Goal: Transaction & Acquisition: Purchase product/service

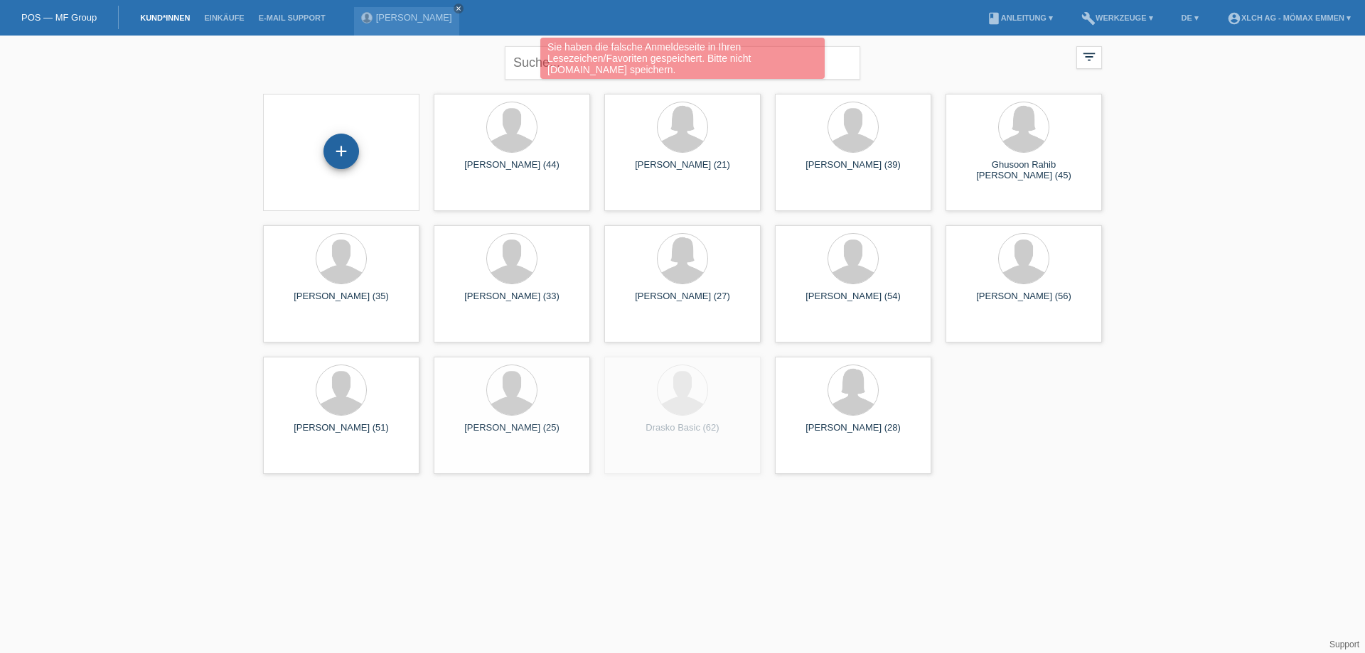
click at [338, 153] on div "+" at bounding box center [341, 152] width 36 height 36
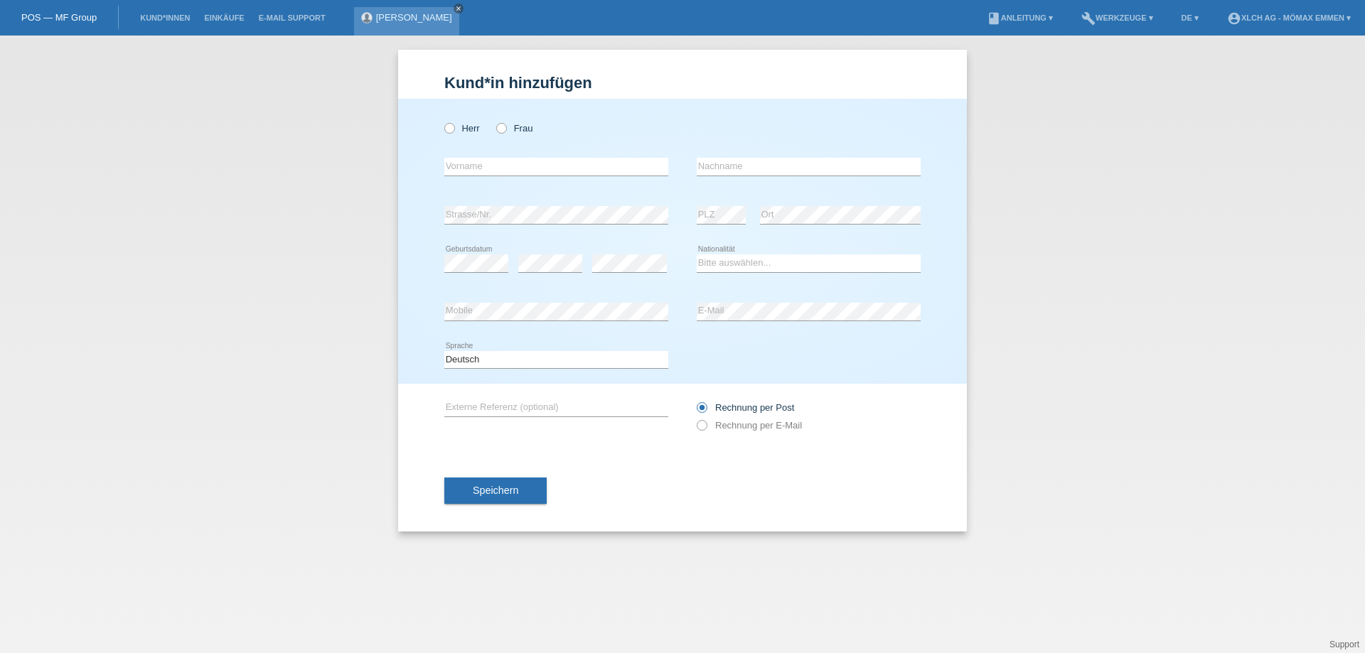
click at [454, 11] on link "close" at bounding box center [459, 9] width 10 height 10
click at [91, 19] on link "POS — MF Group" at bounding box center [58, 17] width 75 height 11
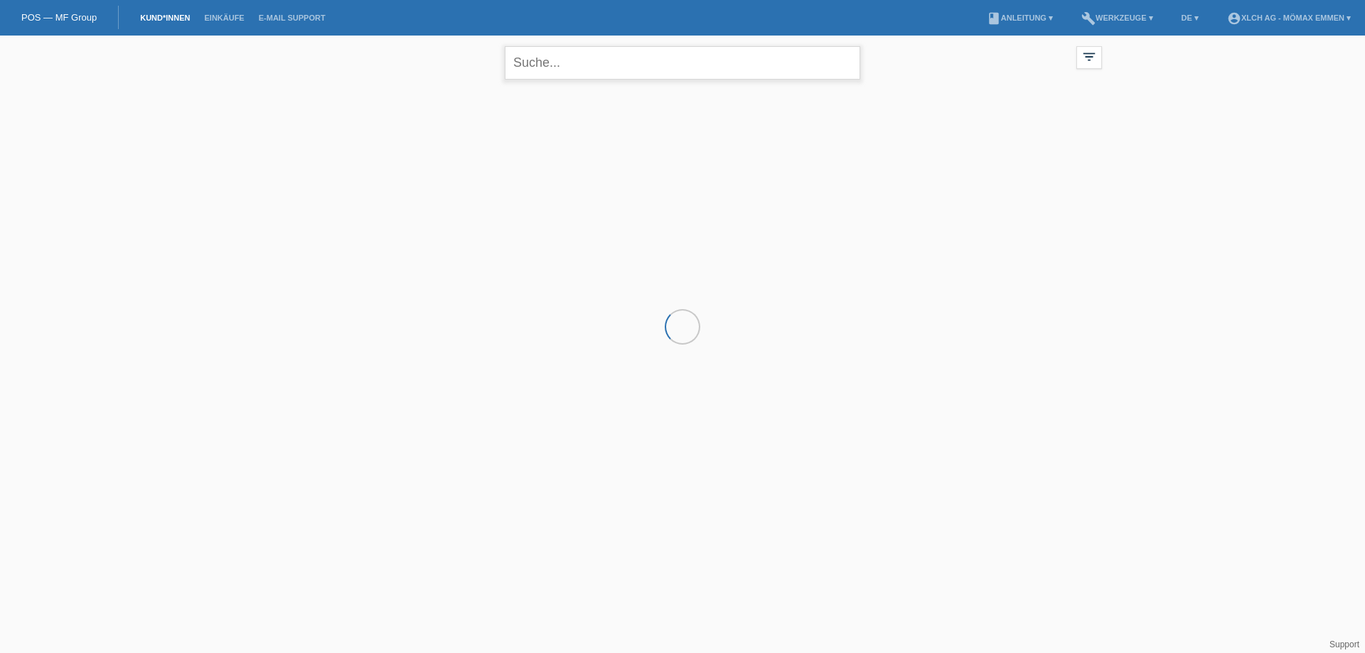
click at [523, 65] on input "text" at bounding box center [682, 62] width 355 height 33
type input "w"
type input "mary wangul"
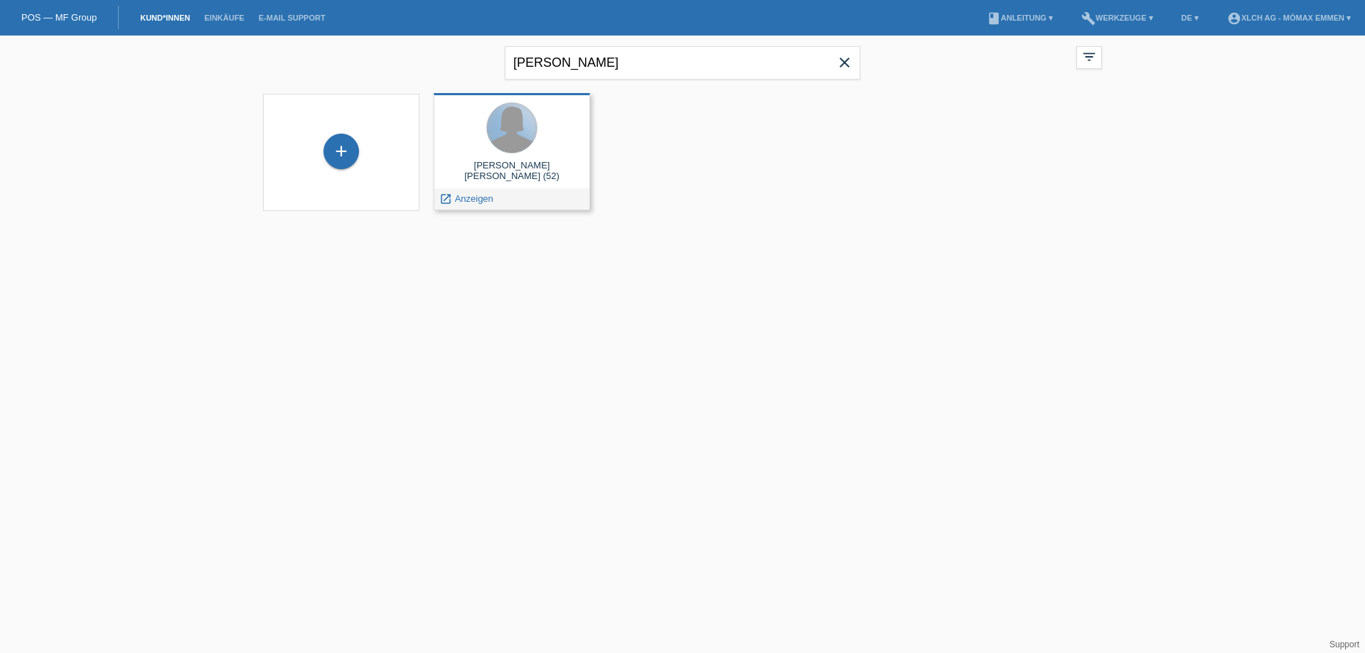
click at [519, 136] on div at bounding box center [512, 128] width 50 height 50
click at [483, 195] on span "Anzeigen" at bounding box center [474, 198] width 38 height 11
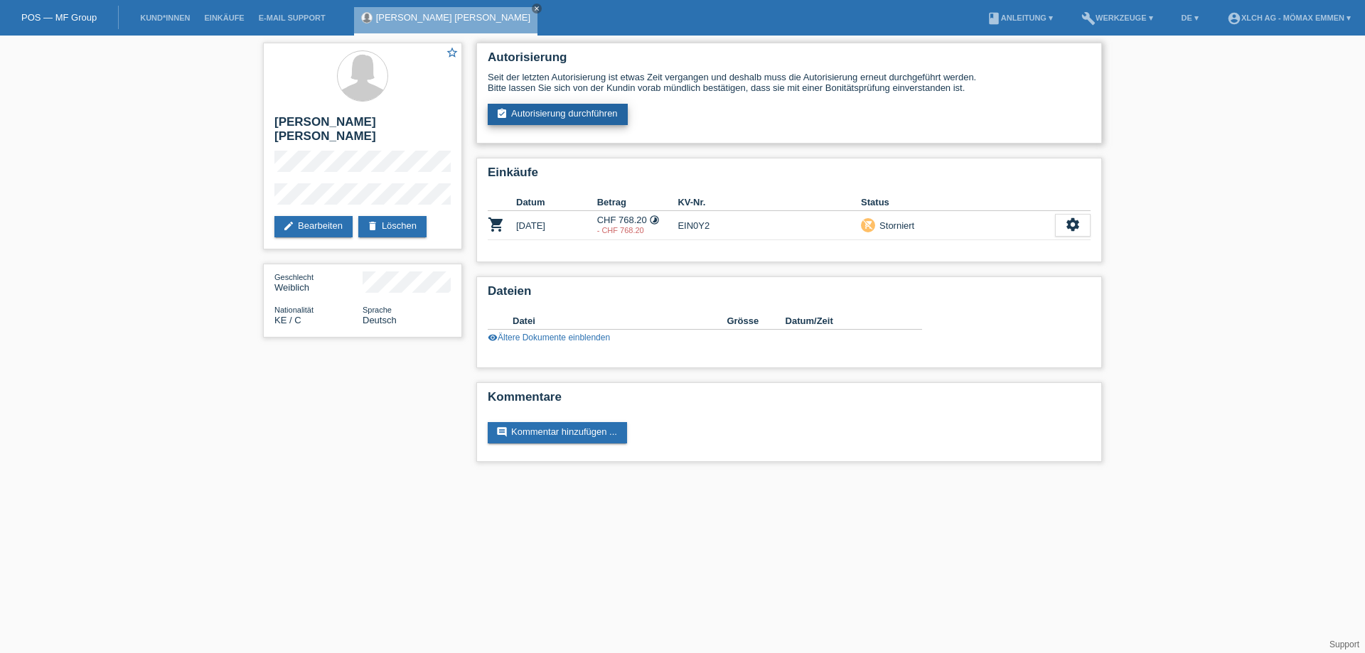
click at [581, 109] on link "assignment_turned_in Autorisierung durchführen" at bounding box center [558, 114] width 140 height 21
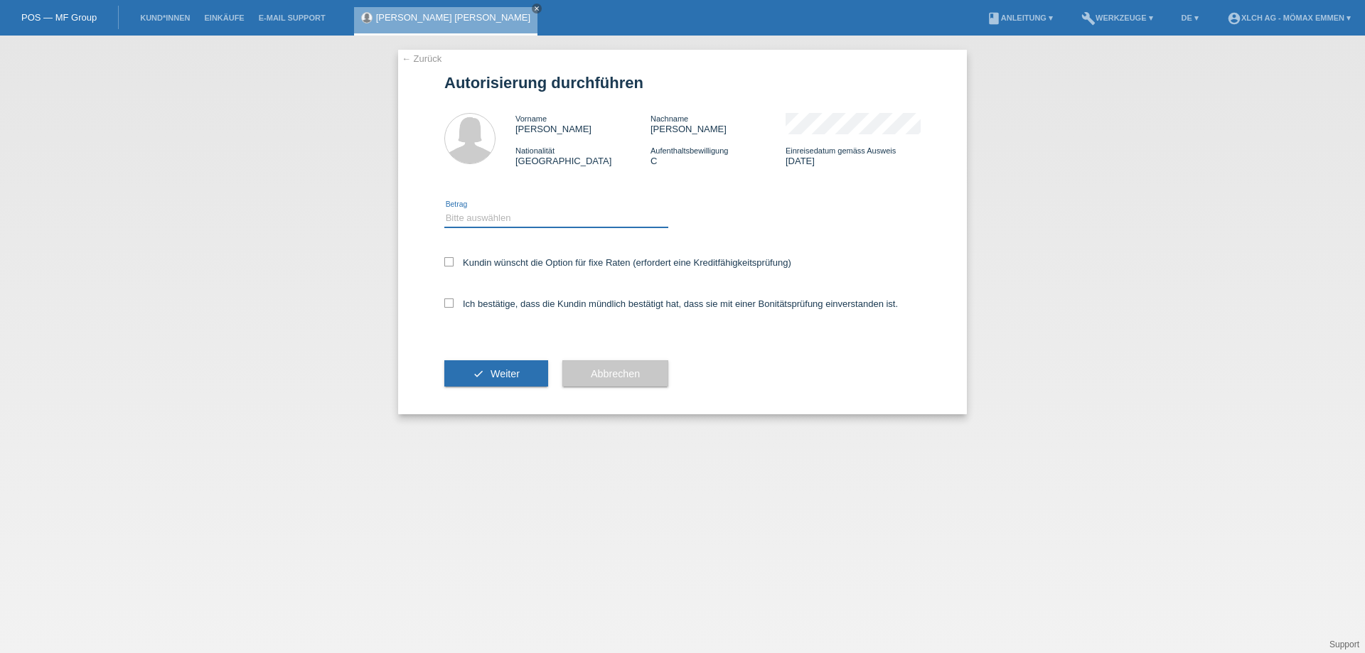
click at [515, 216] on select "Bitte auswählen CHF 1.00 - CHF 499.00 CHF 500.00 - CHF 1'999.00 CHF 2'000.00 - …" at bounding box center [556, 218] width 224 height 17
select select "2"
click at [444, 210] on select "Bitte auswählen CHF 1.00 - CHF 499.00 CHF 500.00 - CHF 1'999.00 CHF 2'000.00 - …" at bounding box center [556, 218] width 224 height 17
click at [454, 262] on label "Kundin wünscht die Option für fixe Raten (erfordert eine Kreditfähigkeitsprüfun…" at bounding box center [617, 262] width 347 height 11
click at [454, 262] on input "Kundin wünscht die Option für fixe Raten (erfordert eine Kreditfähigkeitsprüfun…" at bounding box center [448, 261] width 9 height 9
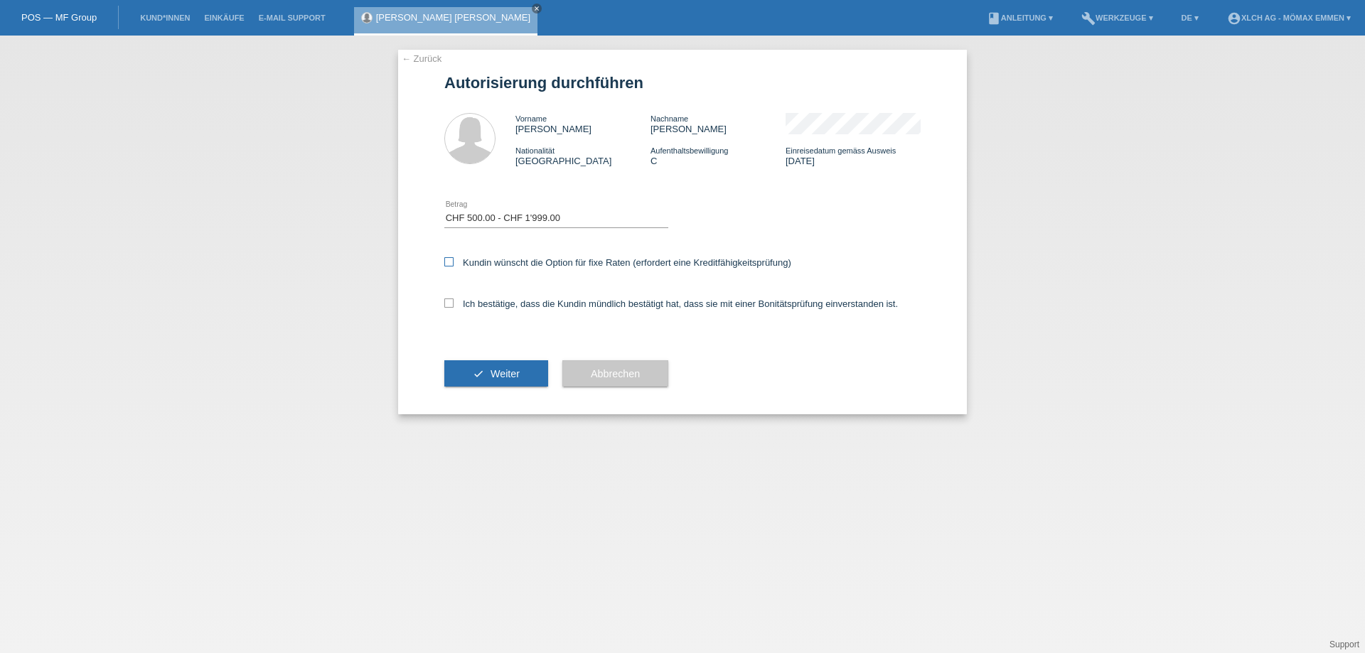
checkbox input "true"
click at [454, 304] on label "Ich bestätige, dass die Kundin mündlich bestätigt hat, dass sie mit einer Bonit…" at bounding box center [671, 304] width 454 height 11
click at [454, 304] on input "Ich bestätige, dass die Kundin mündlich bestätigt hat, dass sie mit einer Bonit…" at bounding box center [448, 303] width 9 height 9
checkbox input "true"
click at [491, 378] on span "Weiter" at bounding box center [504, 373] width 29 height 11
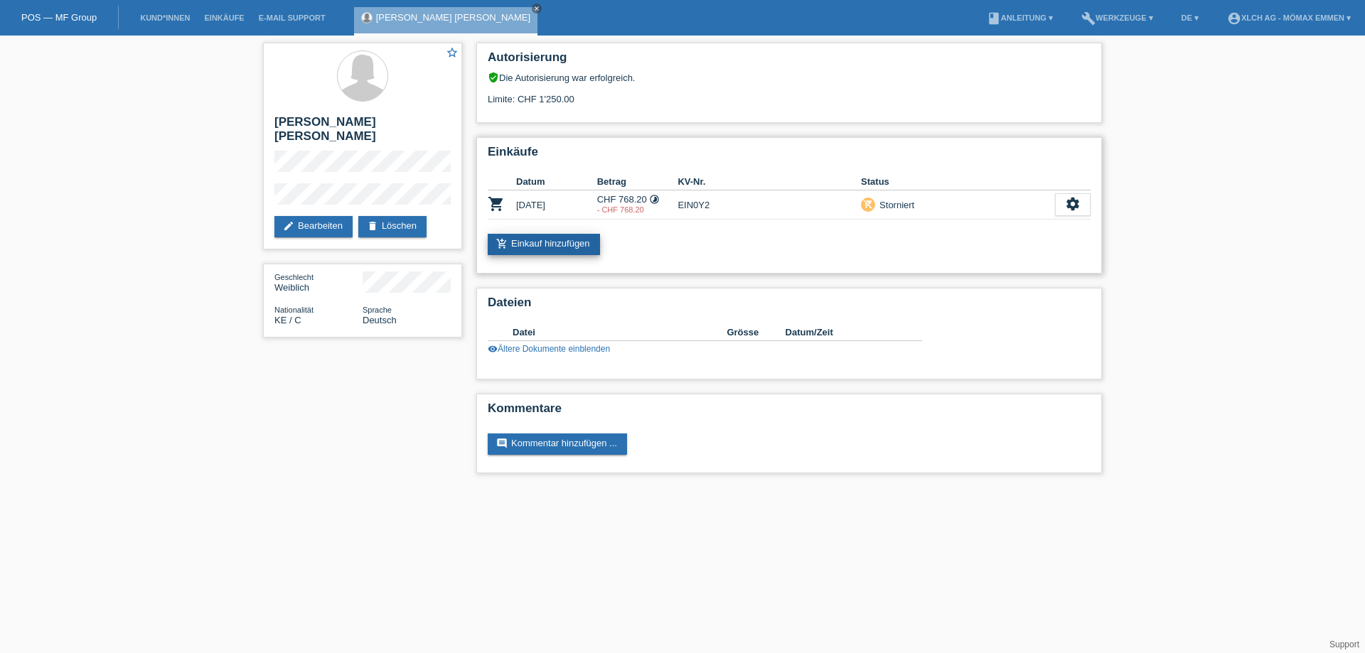
click at [550, 246] on link "add_shopping_cart Einkauf hinzufügen" at bounding box center [544, 244] width 112 height 21
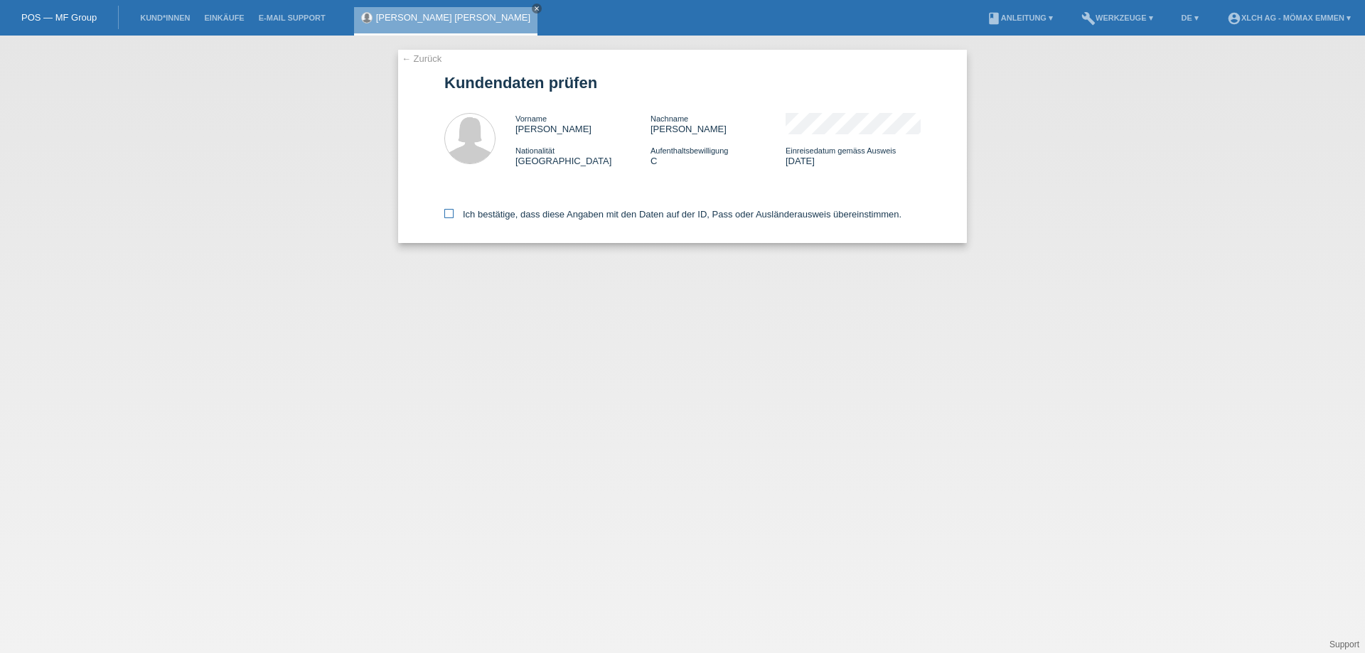
click at [447, 215] on icon at bounding box center [448, 213] width 9 height 9
click at [447, 215] on input "Ich bestätige, dass diese Angaben mit den Daten auf der ID, Pass oder Ausländer…" at bounding box center [448, 213] width 9 height 9
checkbox input "true"
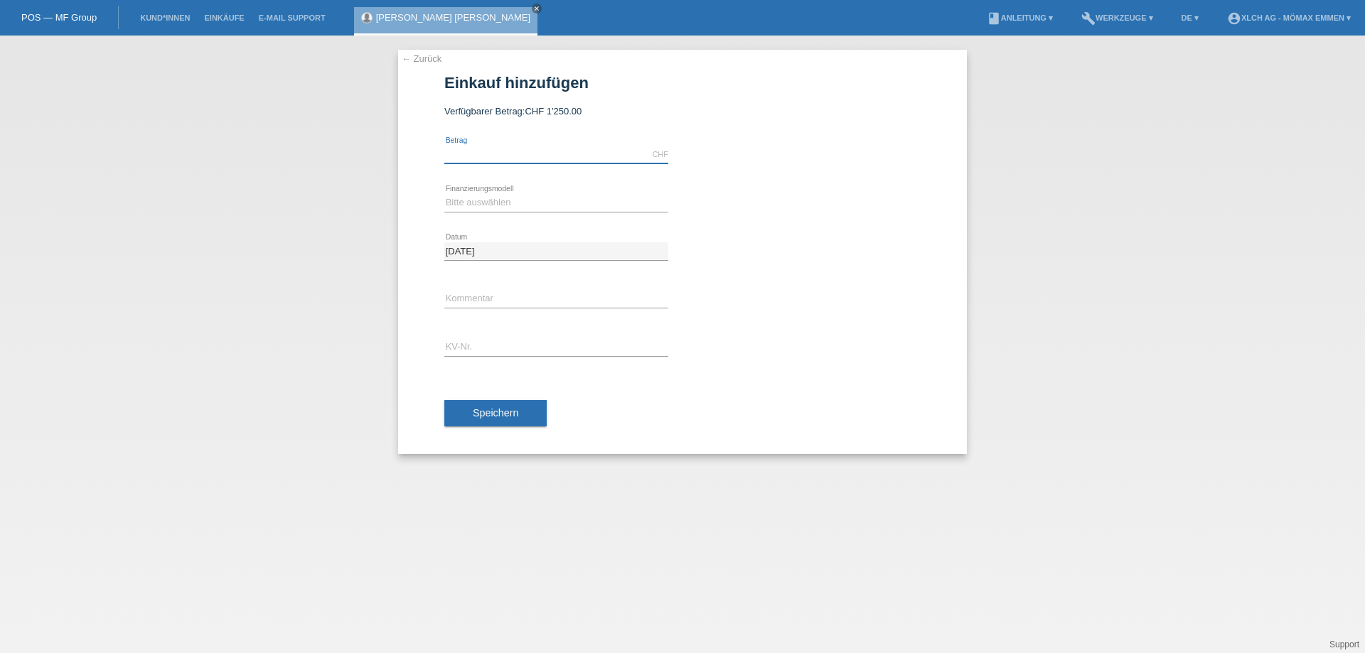
click at [569, 154] on input "text" at bounding box center [556, 155] width 224 height 18
type input "1043.25"
click at [530, 197] on select "Bitte auswählen Kauf auf Rechnung mit Teilzahlungsoption Fixe Raten - Zinsübern…" at bounding box center [556, 202] width 224 height 17
select select "113"
click at [444, 194] on select "Bitte auswählen Kauf auf Rechnung mit Teilzahlungsoption Fixe Raten - Zinsübern…" at bounding box center [556, 202] width 224 height 17
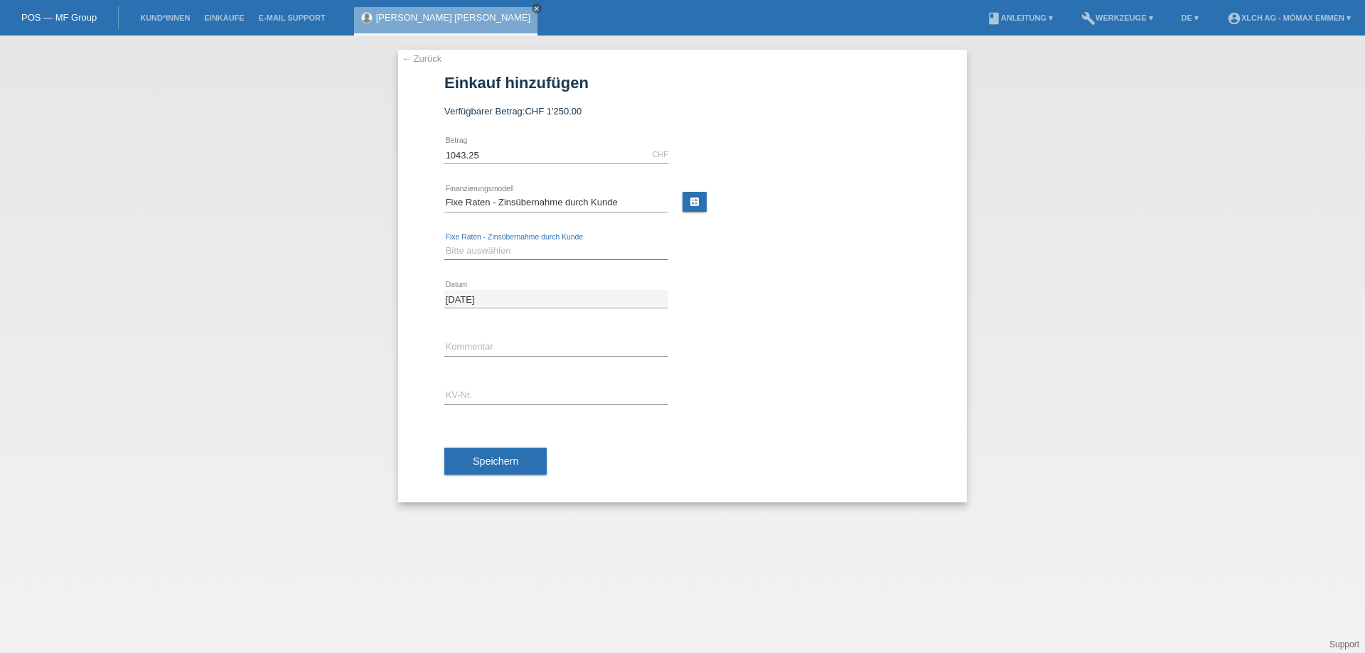
click at [521, 252] on select "Bitte auswählen 6 Raten 12 Raten 24 Raten 36 Raten" at bounding box center [556, 250] width 224 height 17
select select "325"
click at [444, 242] on select "Bitte auswählen 6 Raten 12 Raten 24 Raten 36 Raten" at bounding box center [556, 250] width 224 height 17
click at [501, 394] on input "text" at bounding box center [556, 396] width 224 height 18
paste input "EIN3NR"
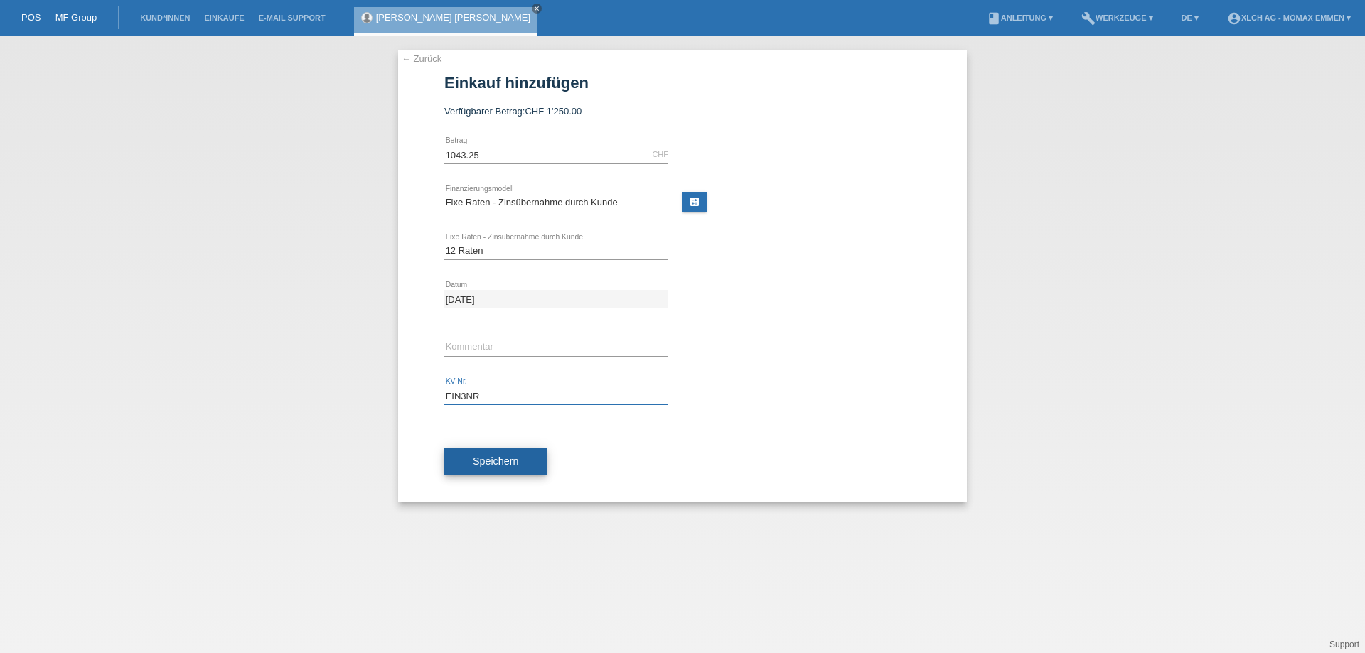
type input "EIN3NR"
click at [523, 452] on button "Speichern" at bounding box center [495, 461] width 102 height 27
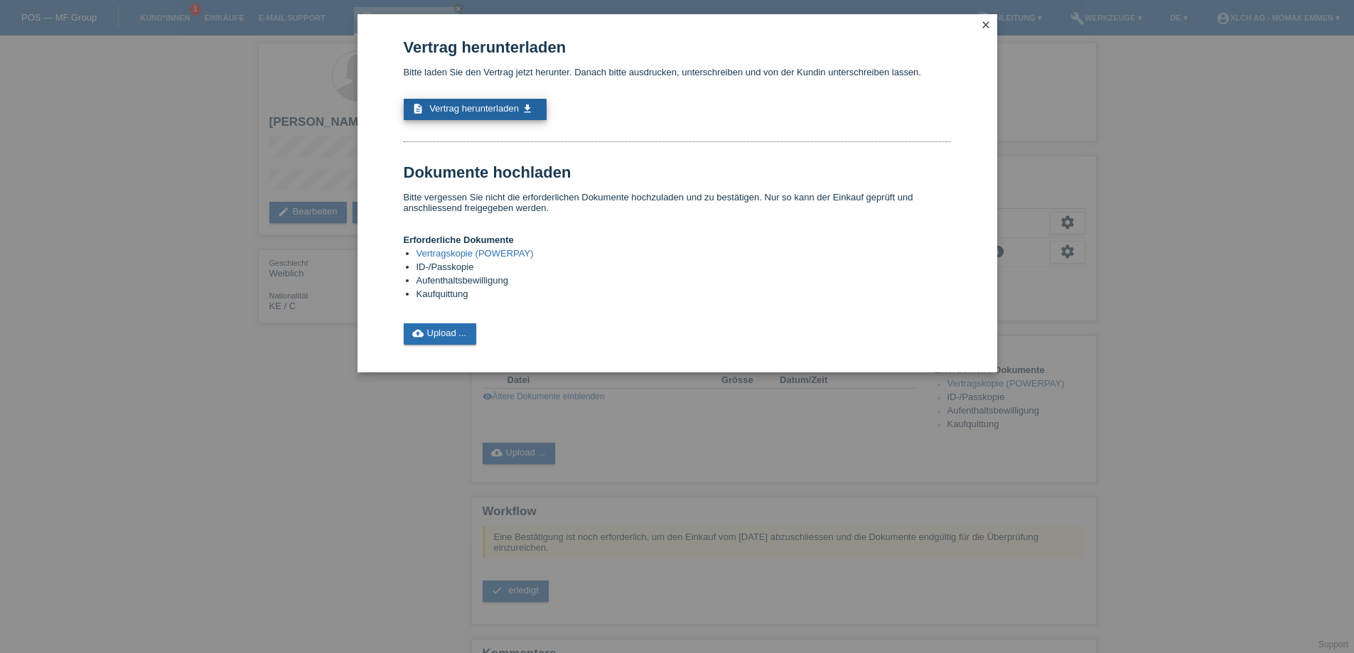
click at [519, 107] on link "description Vertrag herunterladen get_app" at bounding box center [475, 109] width 143 height 21
click at [471, 331] on link "cloud_upload Upload ..." at bounding box center [440, 333] width 73 height 21
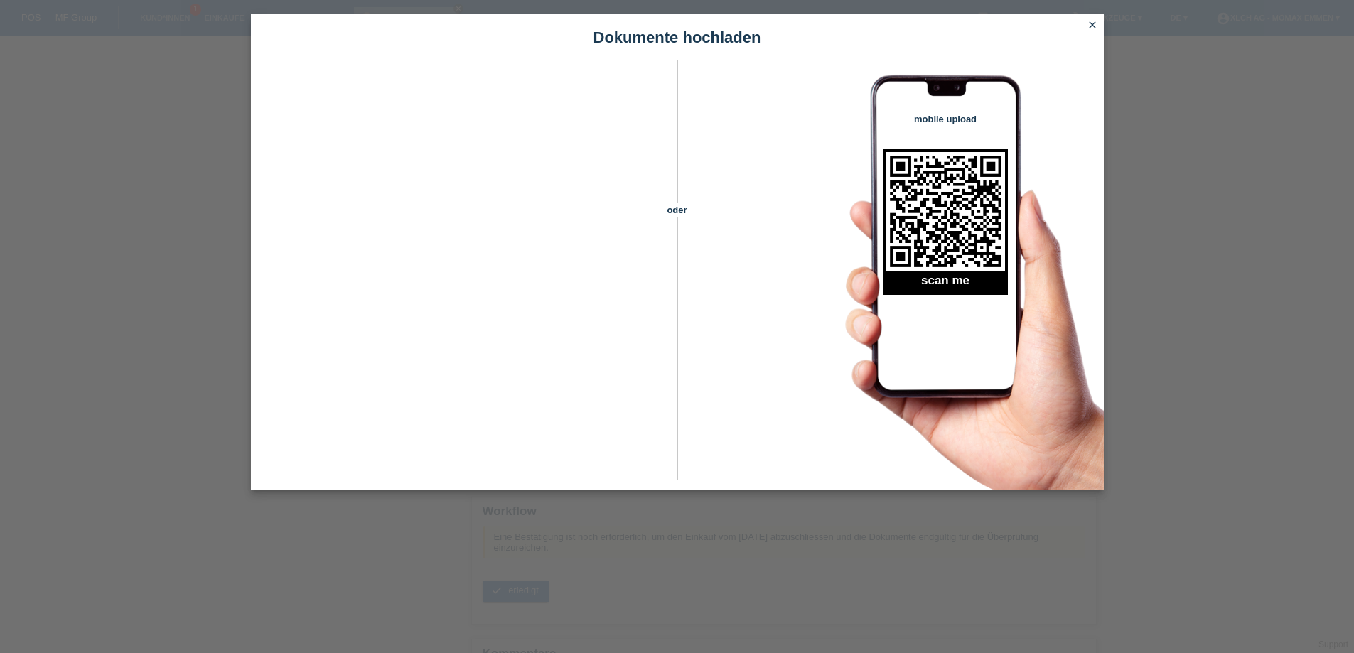
click at [1096, 22] on icon "close" at bounding box center [1092, 24] width 11 height 11
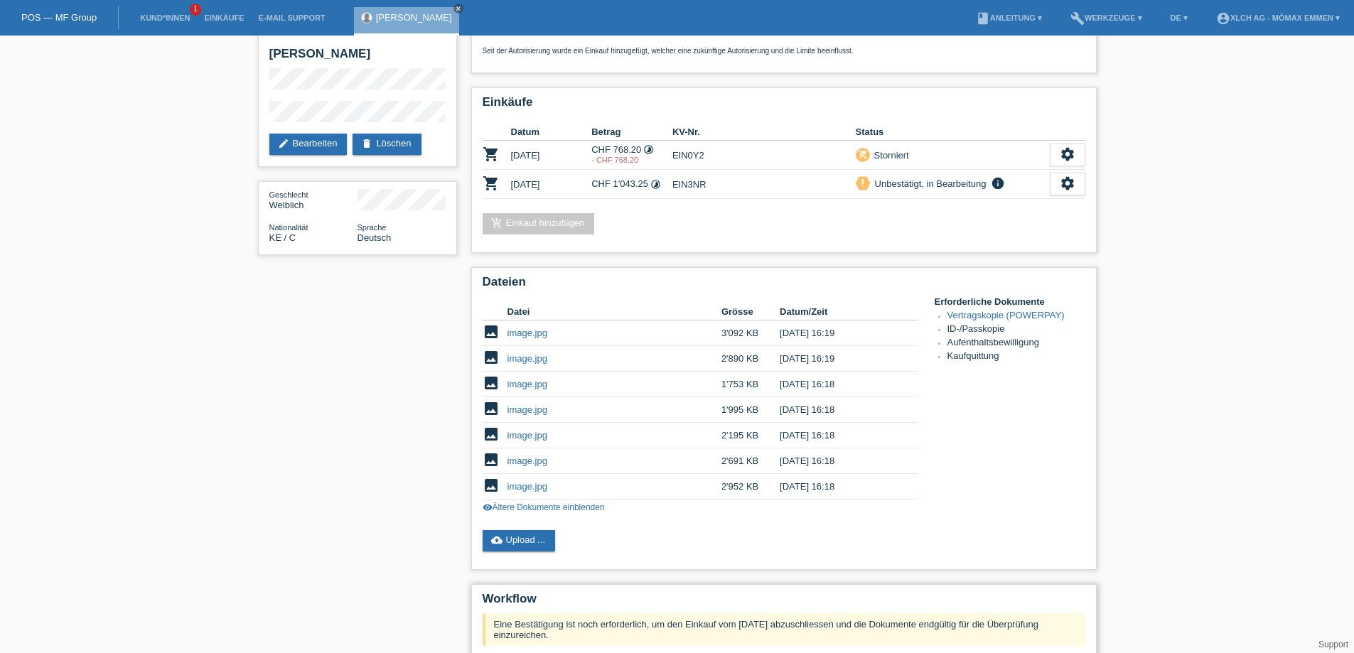
scroll to position [142, 0]
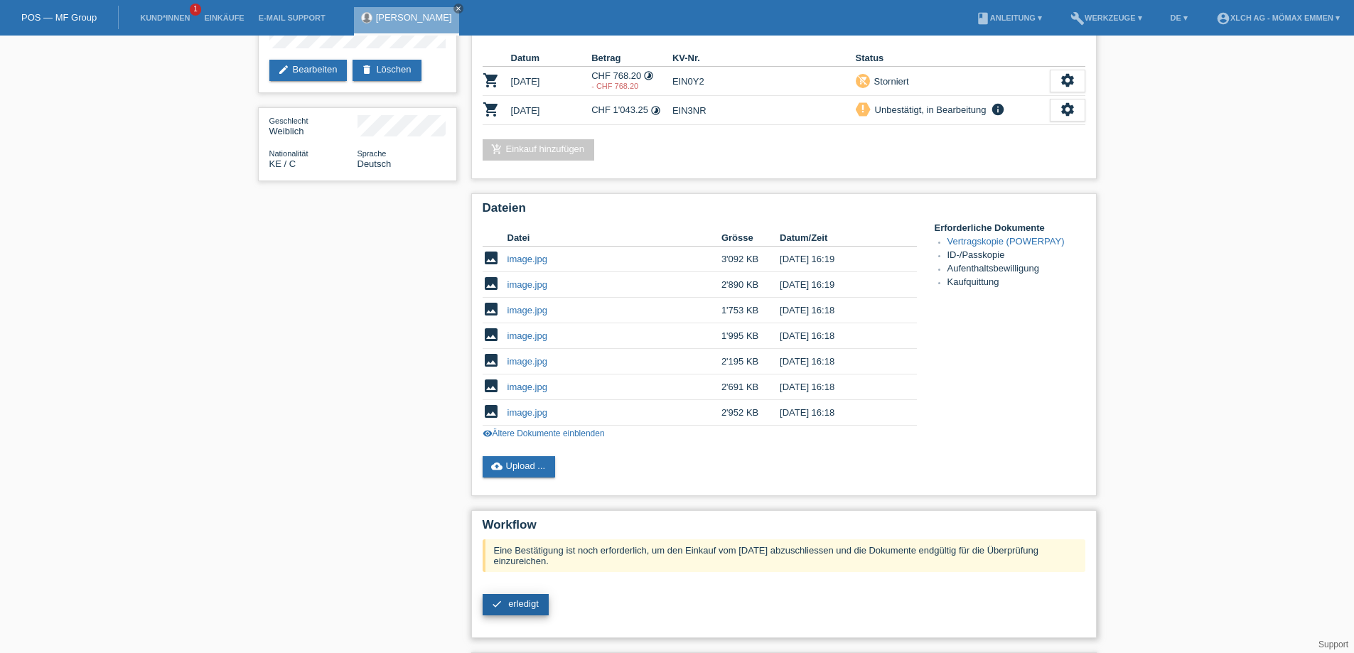
click at [537, 599] on span "erledigt" at bounding box center [523, 604] width 31 height 11
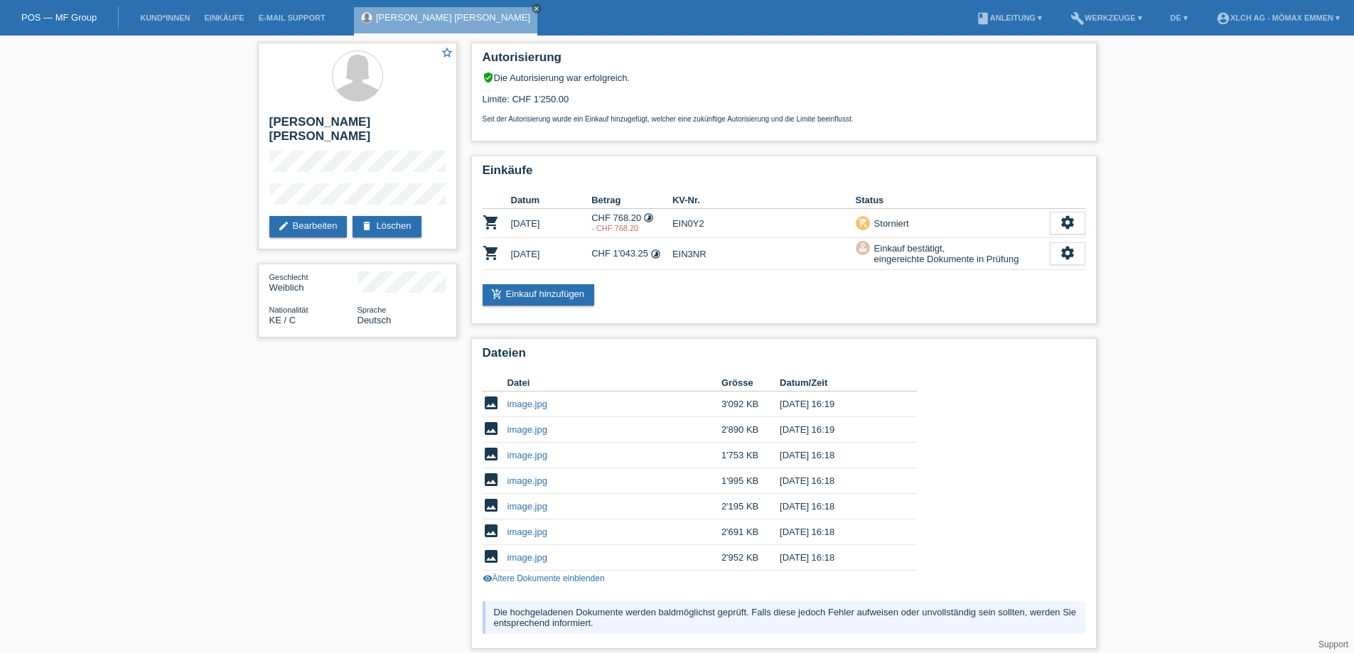
scroll to position [104, 0]
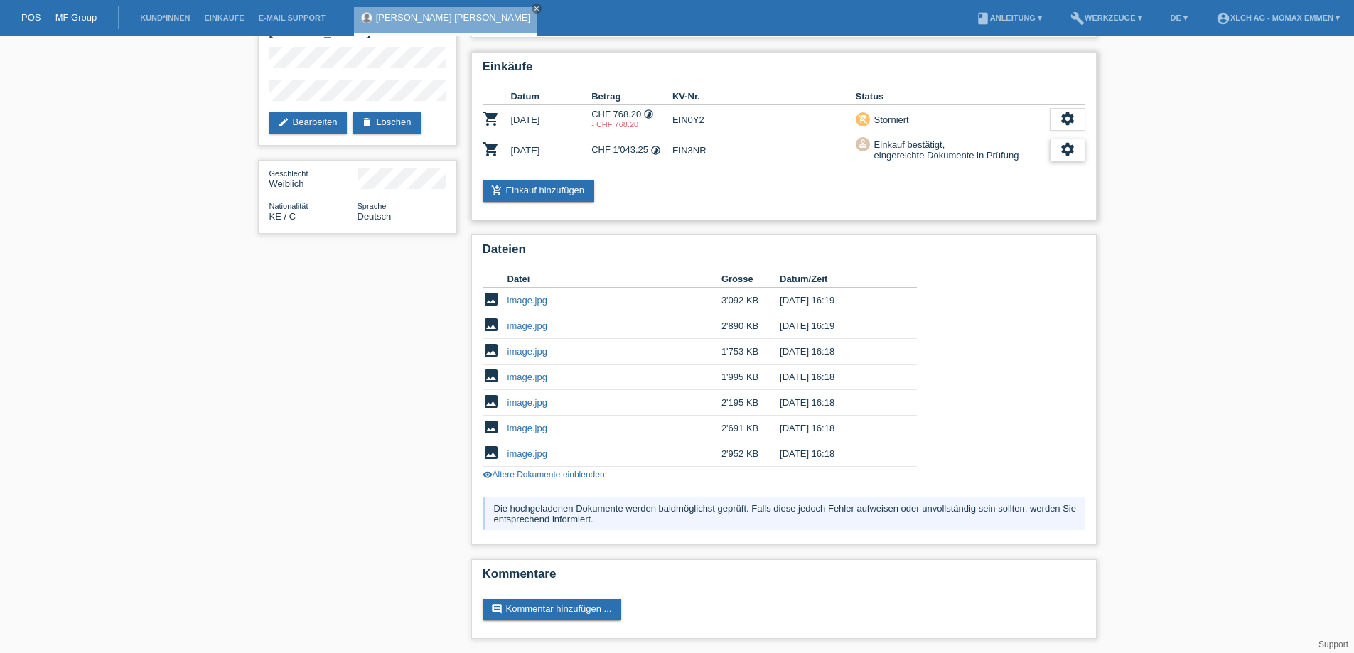
click at [1063, 154] on icon "settings" at bounding box center [1068, 149] width 16 height 16
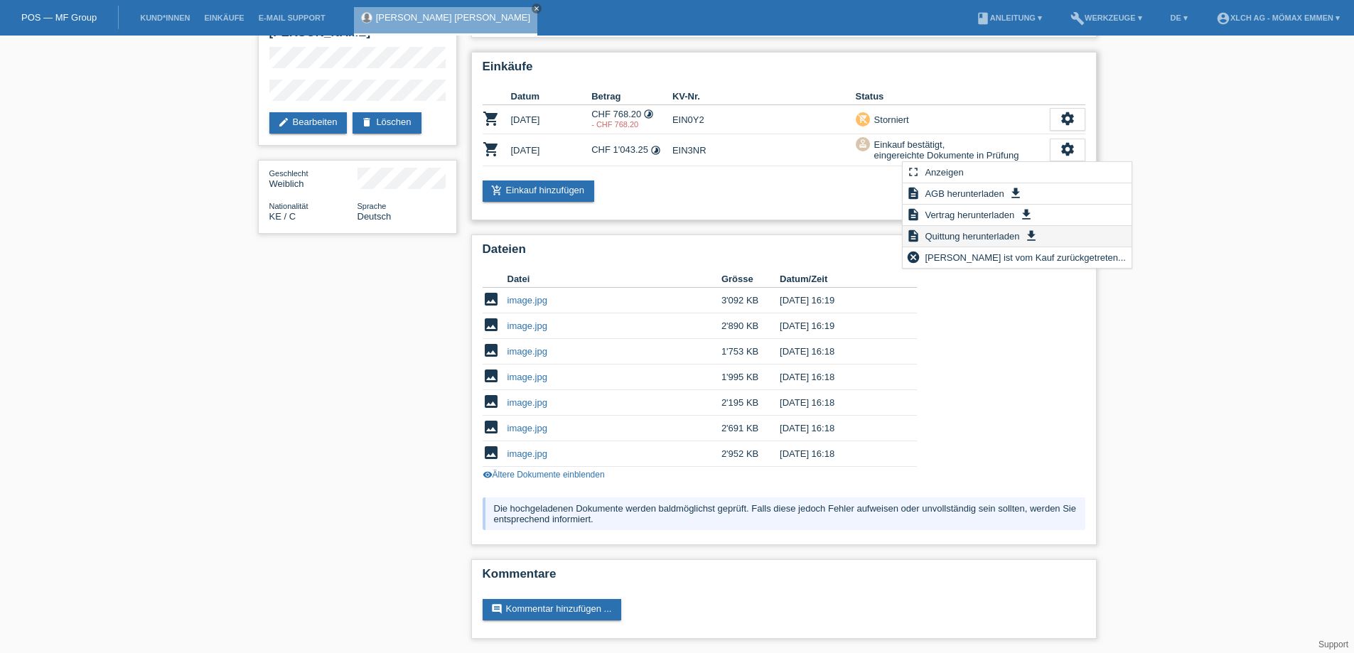
click at [987, 235] on span "Quittung herunterladen" at bounding box center [972, 235] width 99 height 17
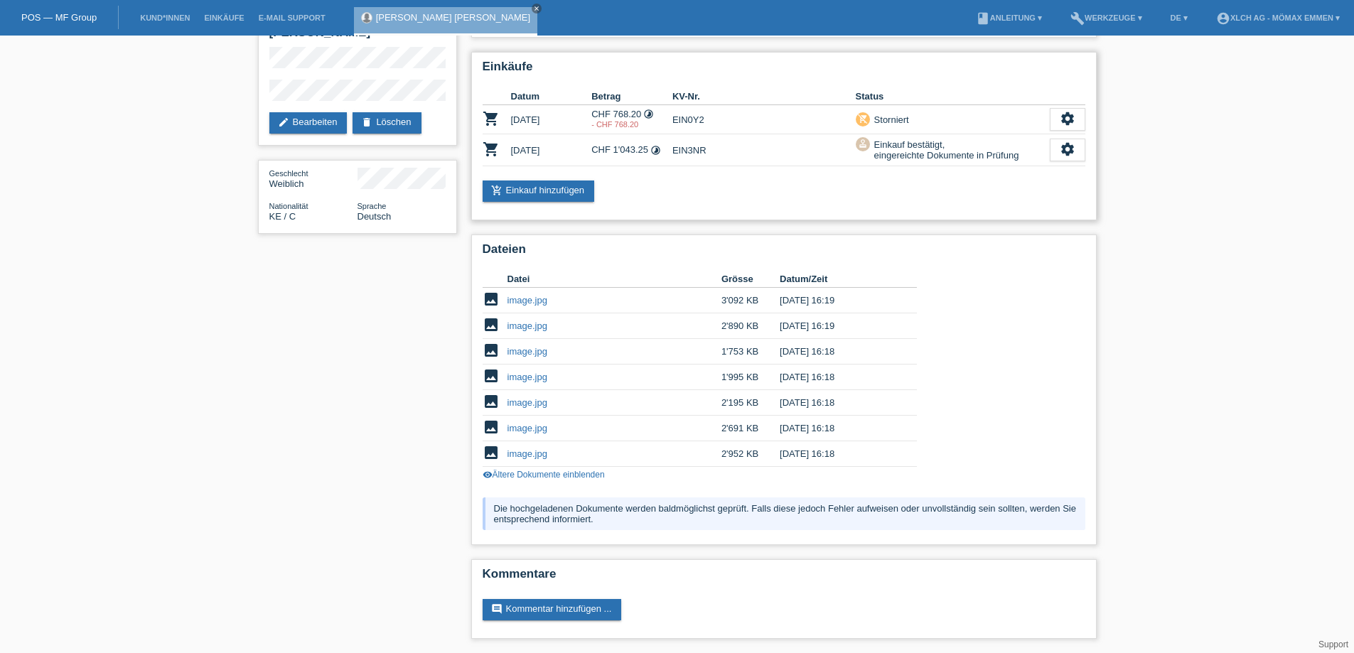
drag, startPoint x: 675, startPoint y: 122, endPoint x: 703, endPoint y: 119, distance: 28.6
click at [703, 119] on td "EIN0Y2" at bounding box center [763, 119] width 183 height 29
copy td "EIN0Y2"
